Goal: Task Accomplishment & Management: Use online tool/utility

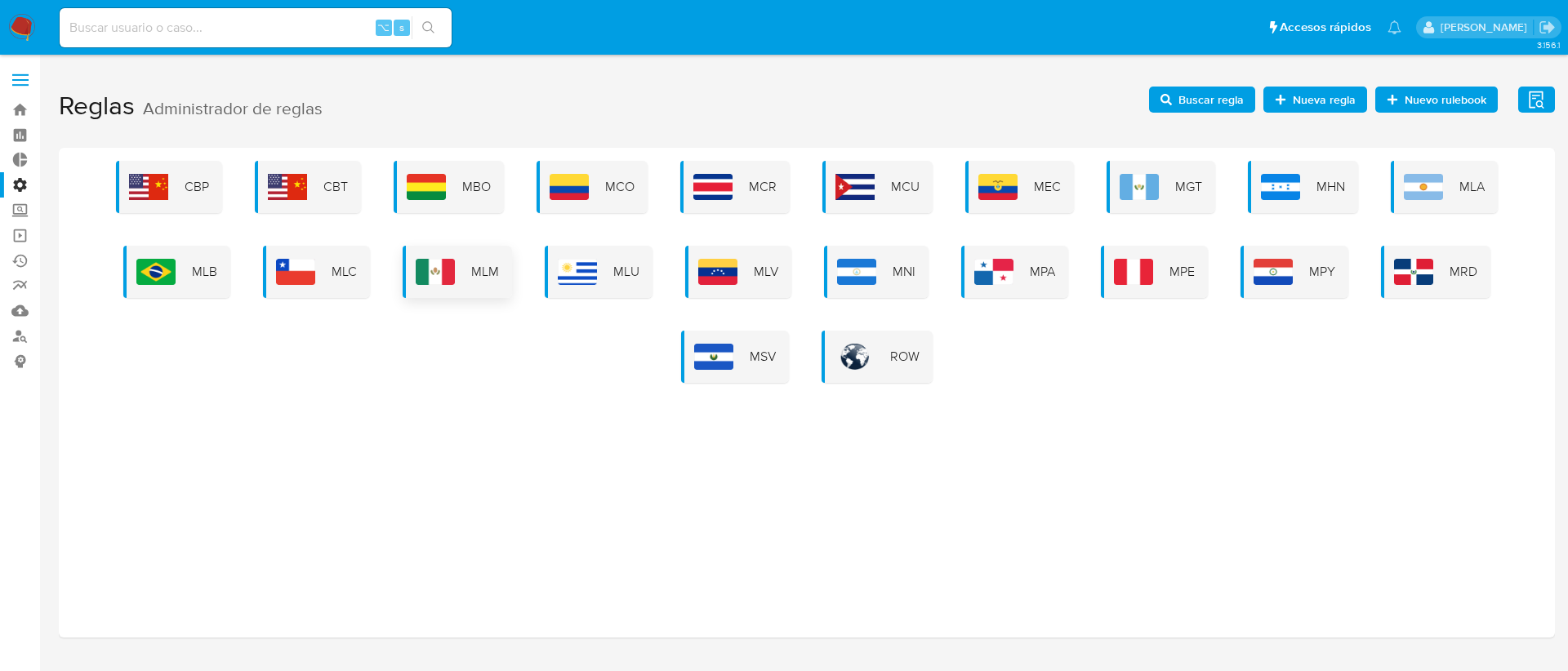
click at [433, 269] on img at bounding box center [435, 272] width 39 height 27
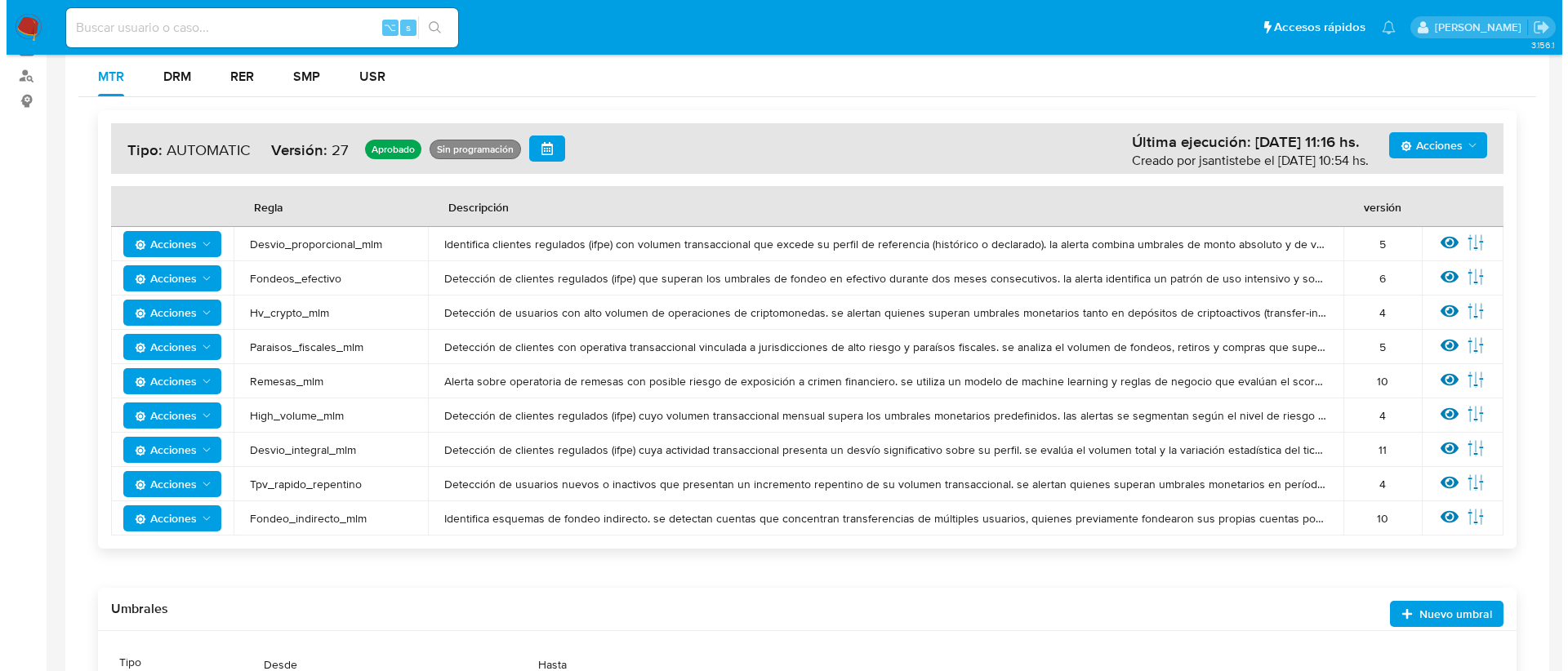
scroll to position [288, 0]
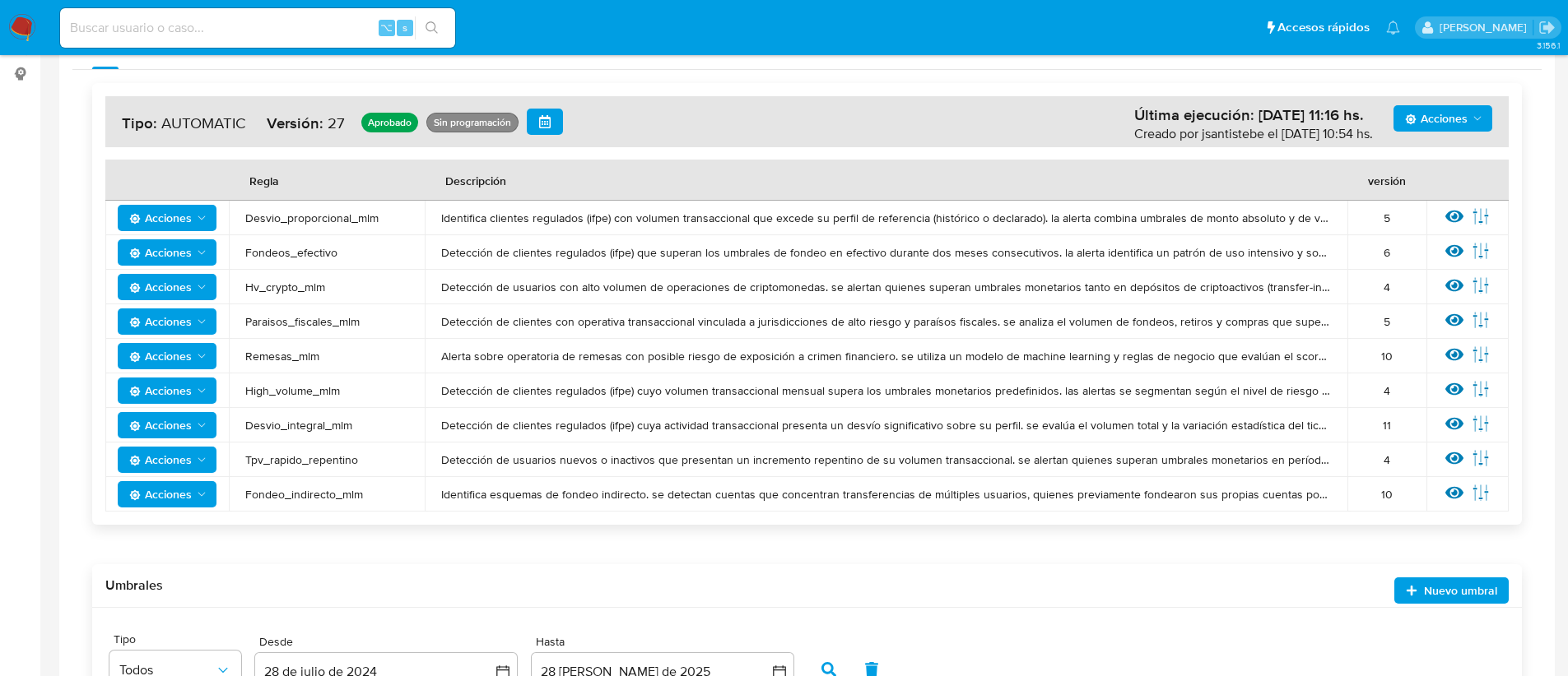
click at [205, 220] on icon "Acciones" at bounding box center [201, 217] width 13 height 13
click at [167, 298] on button "Ver historico" at bounding box center [167, 298] width 148 height 40
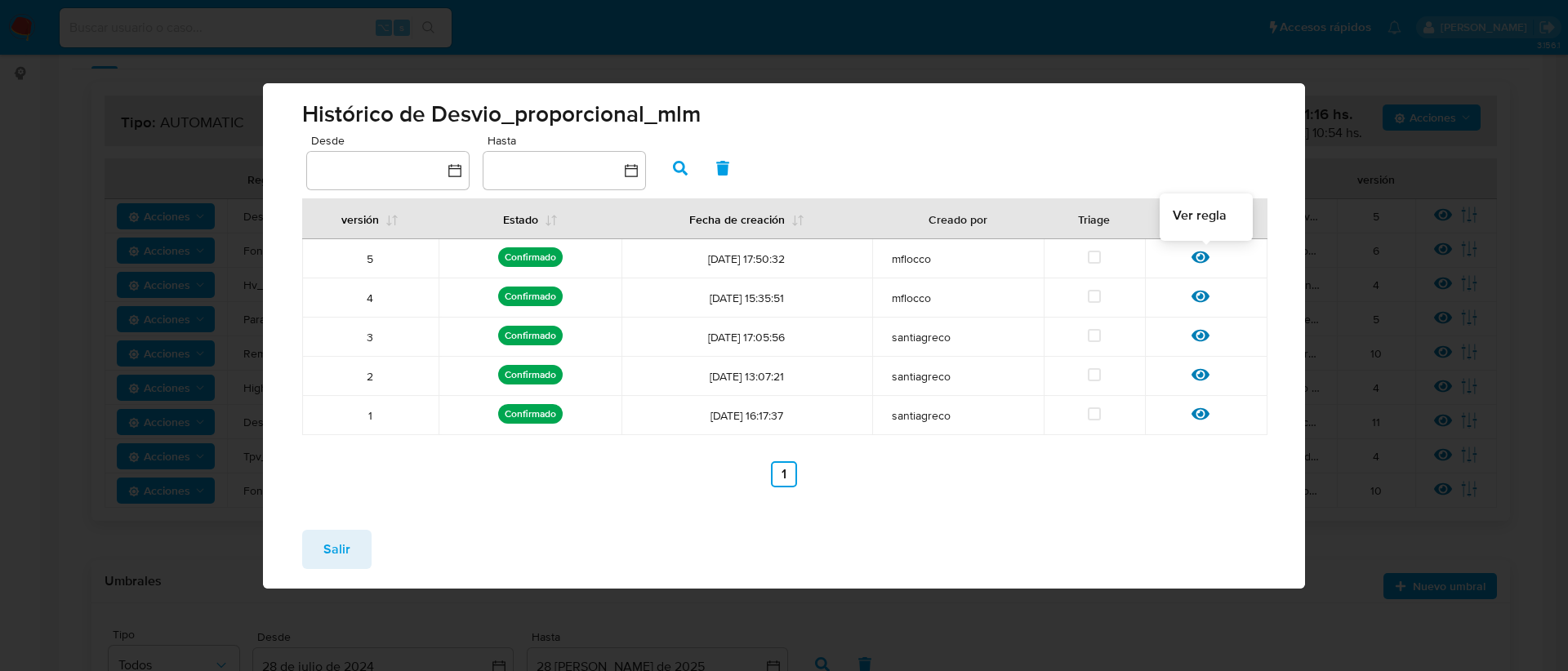
click at [1203, 260] on icon at bounding box center [1201, 257] width 18 height 18
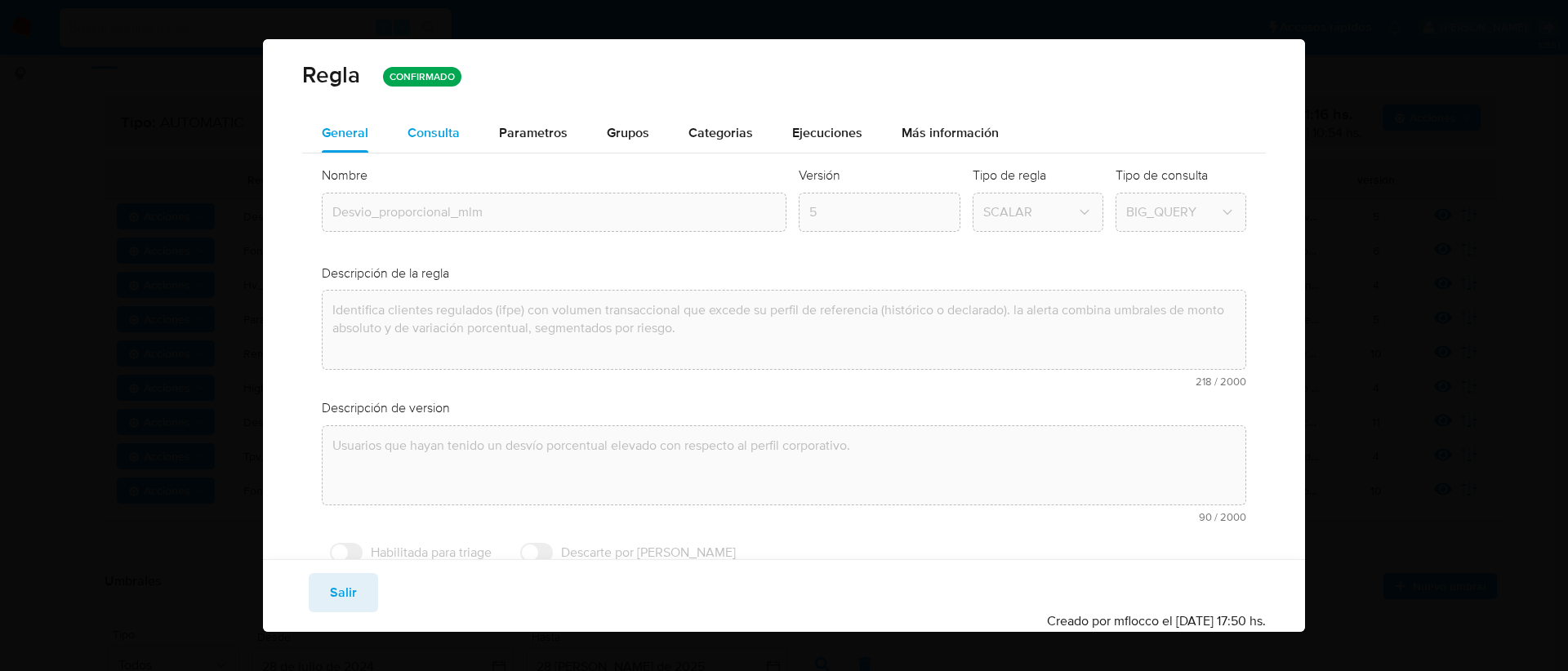
click at [434, 132] on span "Consulta" at bounding box center [433, 132] width 52 height 19
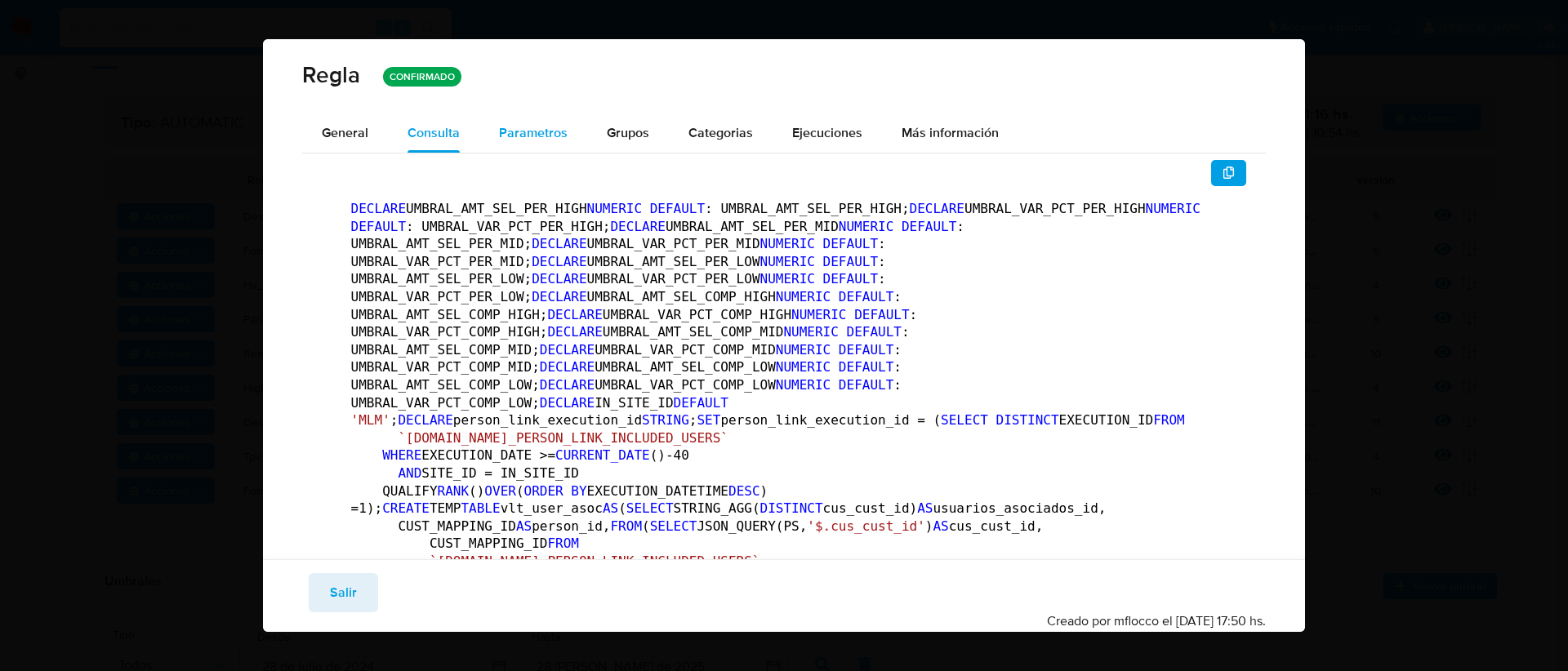
click at [539, 132] on span "Parametros" at bounding box center [533, 132] width 69 height 19
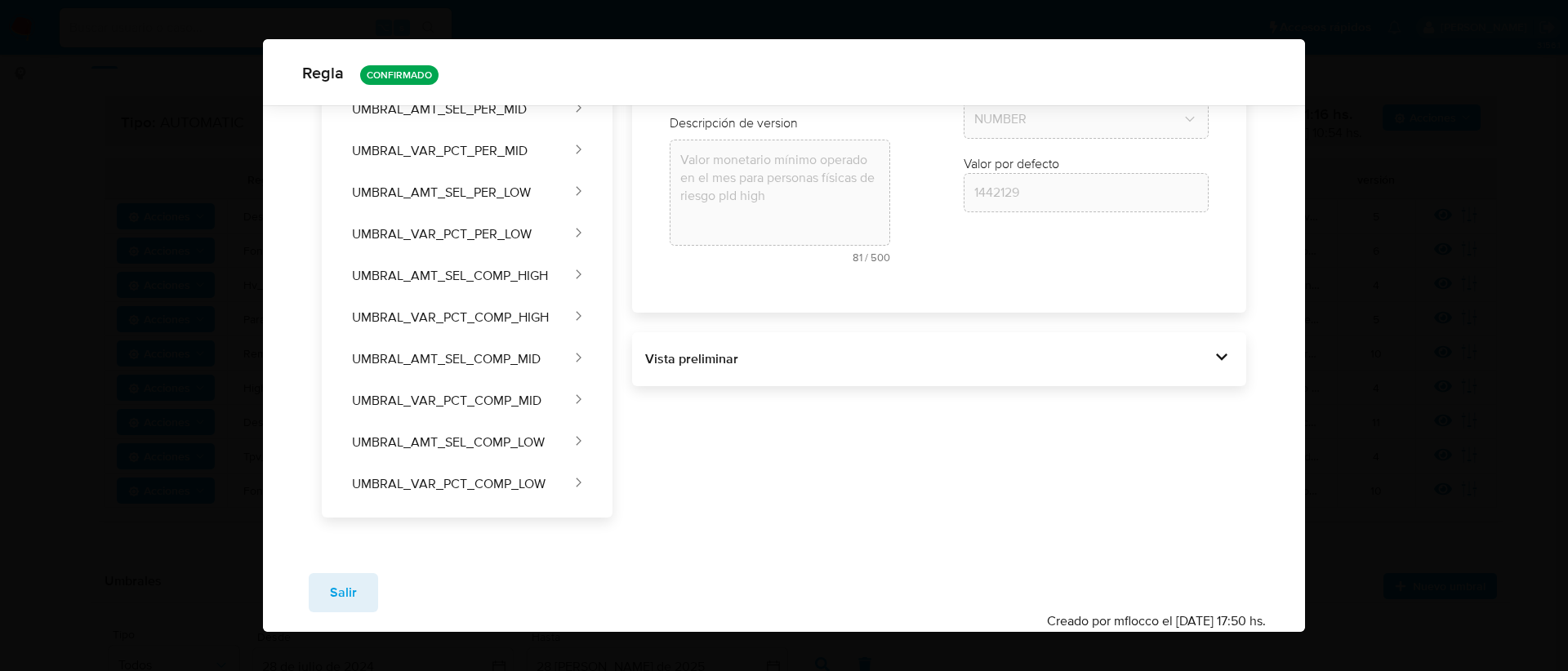
scroll to position [193, 0]
click at [1149, 368] on div "Vista preliminar" at bounding box center [940, 359] width 589 height 28
click at [1217, 356] on icon at bounding box center [1223, 356] width 12 height 7
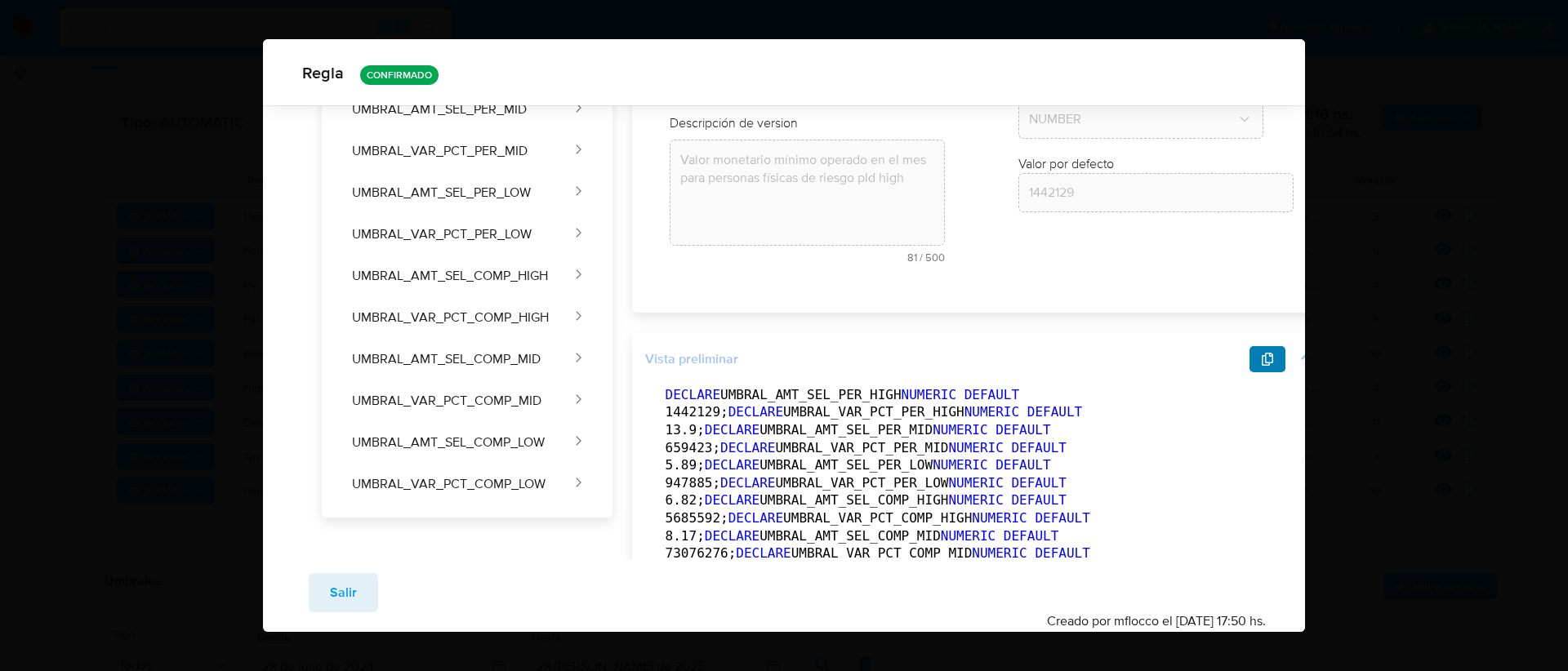
click at [1262, 362] on icon "button" at bounding box center [1268, 358] width 12 height 13
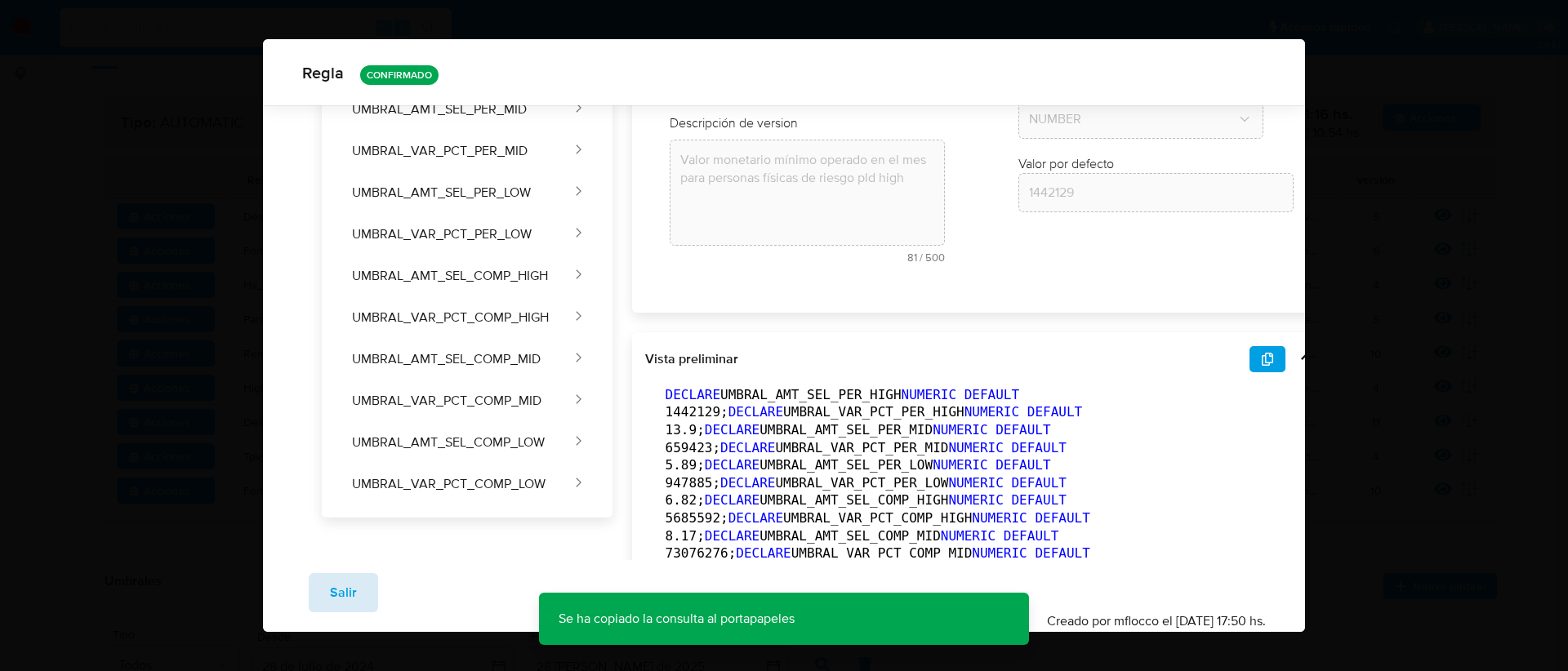
click at [321, 596] on button "Salir" at bounding box center [344, 592] width 70 height 39
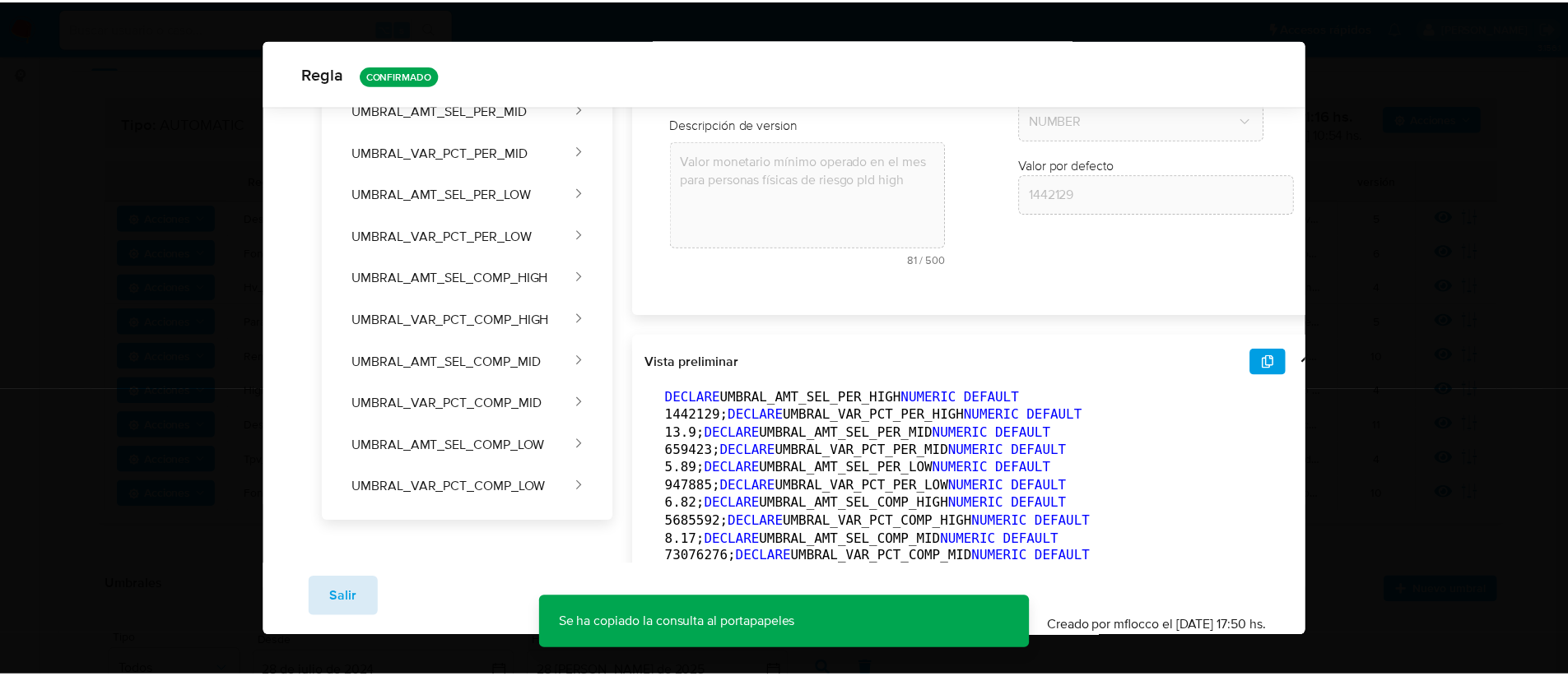
scroll to position [54, 0]
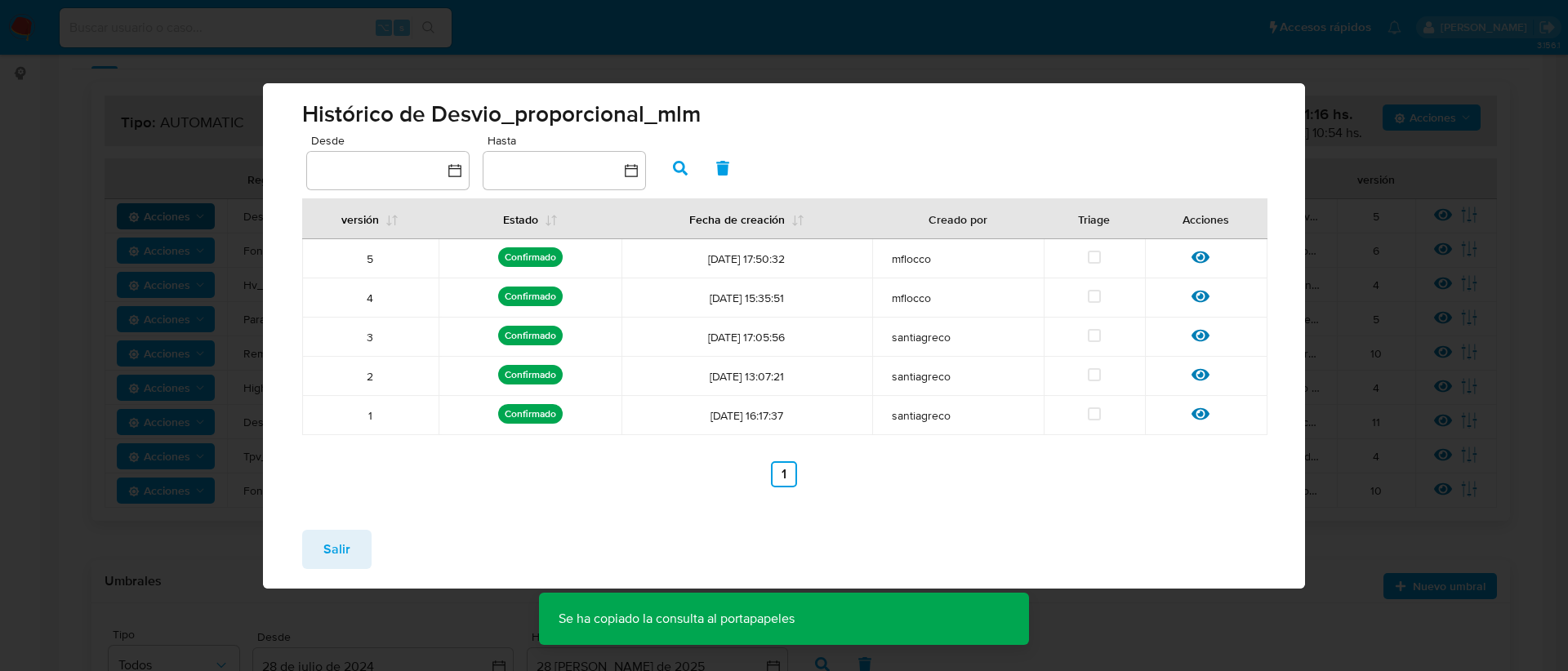
click at [344, 536] on span "Salir" at bounding box center [337, 549] width 27 height 36
